Goal: Task Accomplishment & Management: Use online tool/utility

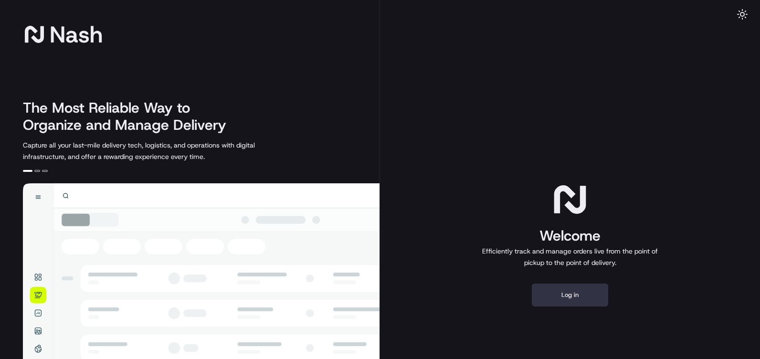
click at [568, 292] on button "Log in" at bounding box center [570, 295] width 76 height 23
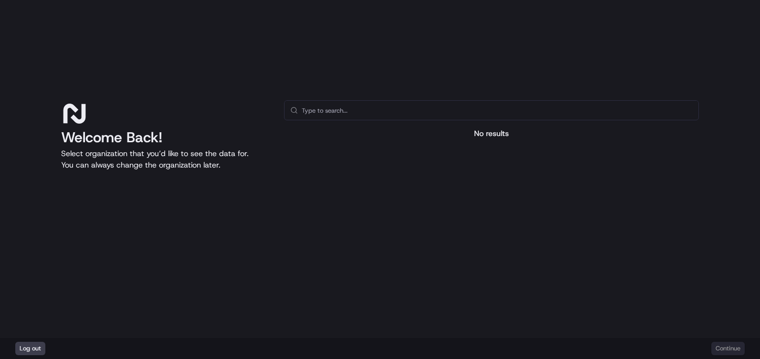
click at [735, 346] on div "Log out Continue" at bounding box center [380, 348] width 760 height 21
click at [472, 128] on div "No results" at bounding box center [491, 199] width 415 height 199
click at [471, 117] on input "text" at bounding box center [497, 110] width 391 height 19
